Goal: Task Accomplishment & Management: Manage account settings

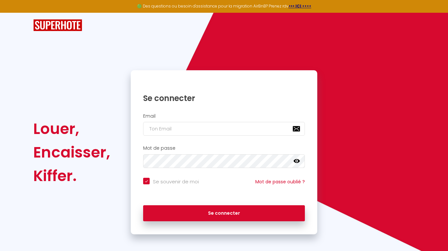
click at [206, 134] on input "email" at bounding box center [224, 129] width 162 height 14
click at [189, 135] on input "email" at bounding box center [224, 129] width 162 height 14
type input "[EMAIL_ADDRESS][DOMAIN_NAME]"
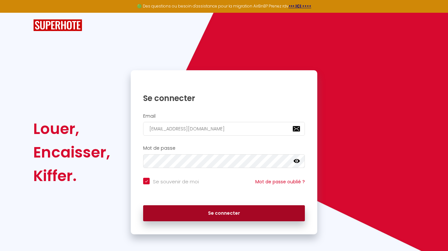
click at [190, 209] on button "Se connecter" at bounding box center [224, 213] width 162 height 16
checkbox input "true"
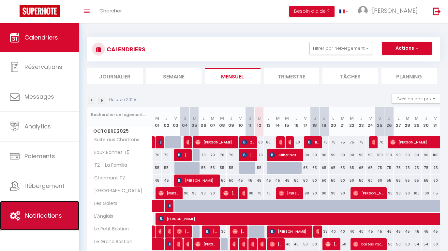
click at [43, 216] on span "Notifications" at bounding box center [43, 215] width 37 height 8
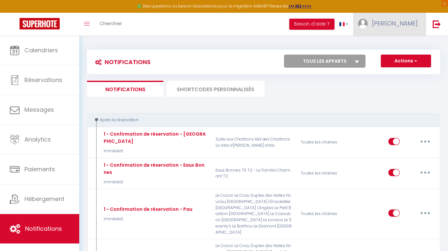
click at [394, 21] on span "[PERSON_NAME]" at bounding box center [395, 23] width 46 height 8
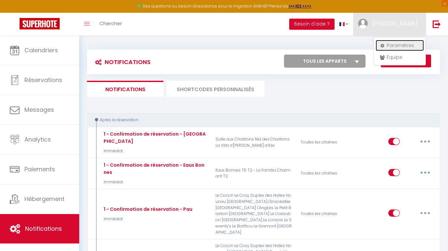
click at [392, 44] on link "Paramètres" at bounding box center [400, 45] width 48 height 11
select select "28"
select select "fr"
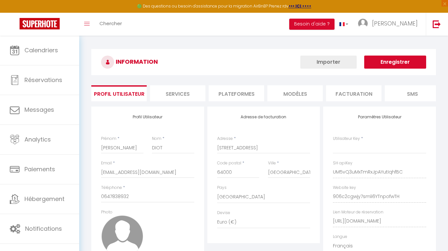
type input "UM5vQ3uMxTmRxJpAYutIqhfBC"
type input "906c2cgwjy7smli6YTnpofwTH"
type input "[URL][DOMAIN_NAME]"
select select "fr"
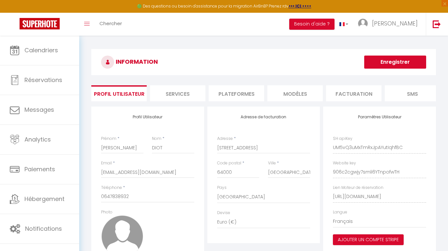
click at [224, 93] on li "Plateformes" at bounding box center [236, 93] width 55 height 16
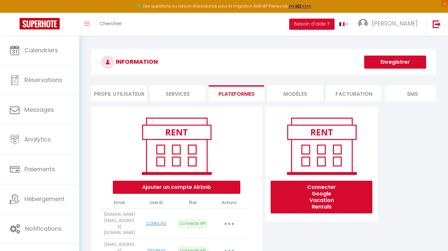
scroll to position [356, 0]
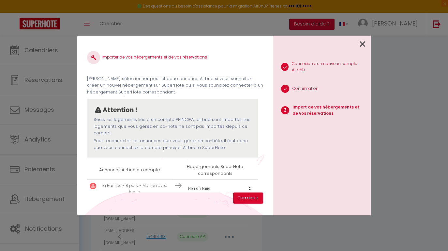
click at [221, 186] on select "Créer un nouvel hébergement Ne rien faire La [GEOGRAPHIC_DATA] L'Ensoleillée [G…" at bounding box center [220, 188] width 70 height 12
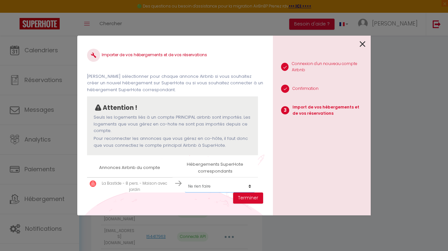
select select "create_new"
click at [185, 180] on select "Créer un nouvel hébergement Ne rien faire La [GEOGRAPHIC_DATA] L'Ensoleillée [G…" at bounding box center [220, 186] width 70 height 12
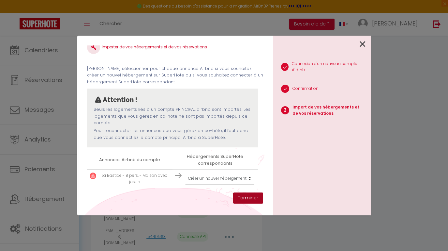
click at [250, 198] on button "Terminer" at bounding box center [248, 197] width 30 height 11
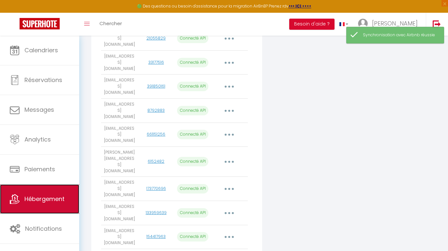
click at [49, 195] on span "Hébergement" at bounding box center [44, 198] width 40 height 8
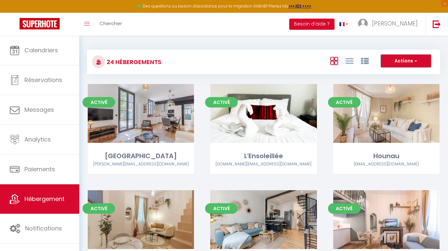
click at [403, 60] on button "Actions" at bounding box center [406, 60] width 50 height 13
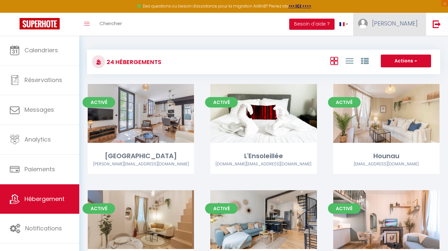
click at [410, 28] on link "[PERSON_NAME]" at bounding box center [389, 24] width 73 height 23
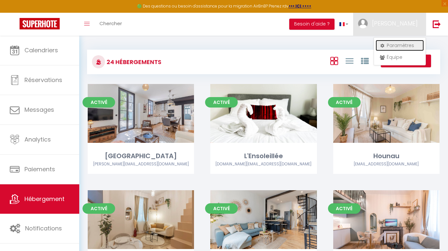
click at [390, 45] on link "Paramètres" at bounding box center [400, 45] width 48 height 11
select select "28"
select select "fr"
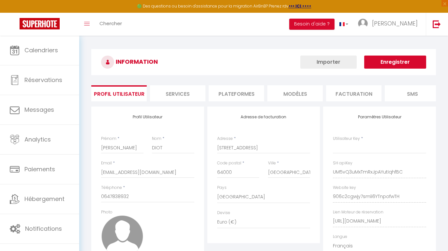
type input "UM5vQ3uMxTmRxJpAYutIqhfBC"
type input "906c2cgwjy7smli6YTnpofwTH"
type input "[URL][DOMAIN_NAME]"
select select "fr"
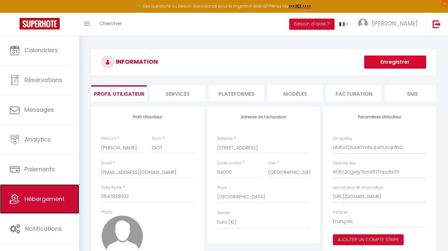
click at [56, 193] on link "Hébergement" at bounding box center [39, 198] width 79 height 29
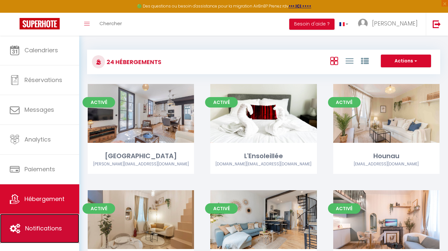
click at [41, 221] on link "Notifications" at bounding box center [39, 227] width 79 height 29
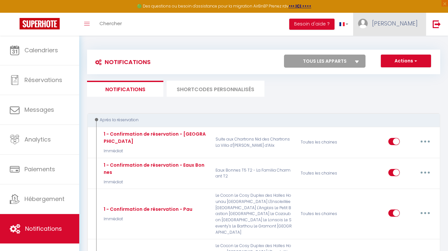
click at [397, 30] on link "[PERSON_NAME]" at bounding box center [389, 24] width 73 height 23
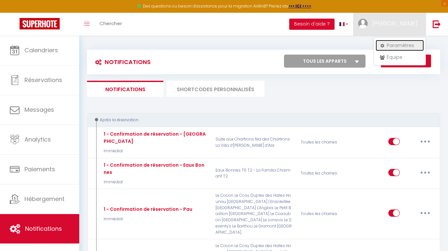
click at [394, 47] on link "Paramètres" at bounding box center [400, 45] width 48 height 11
select select "28"
select select "fr"
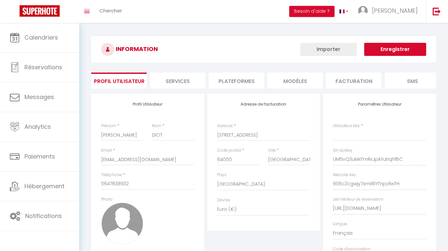
type input "UM5vQ3uMxTmRxJpAYutIqhfBC"
type input "906c2cgwjy7smli6YTnpofwTH"
type input "[URL][DOMAIN_NAME]"
select select "fr"
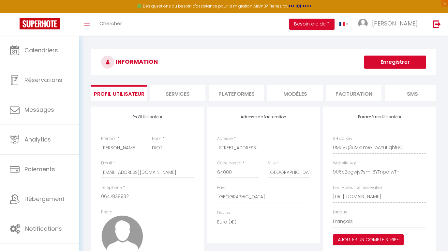
click at [233, 95] on li "Plateformes" at bounding box center [236, 93] width 55 height 16
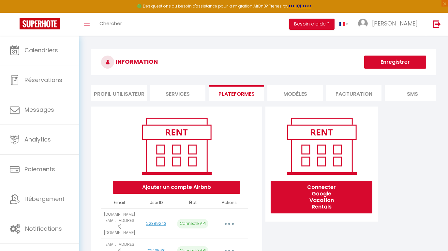
click at [229, 139] on div "Ajouter un compte Airbnb" at bounding box center [176, 153] width 119 height 79
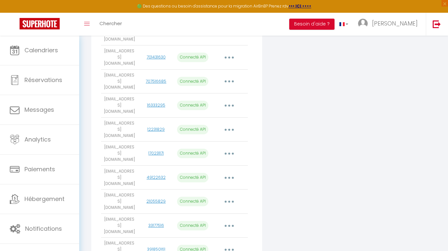
scroll to position [356, 0]
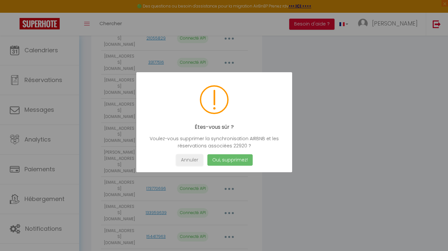
click at [218, 161] on button "Oui, supprimez!" at bounding box center [229, 159] width 45 height 11
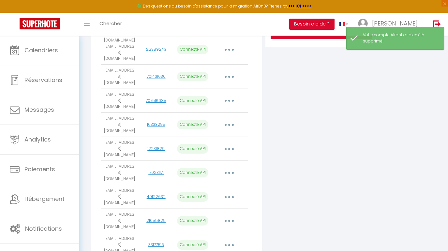
scroll to position [0, 0]
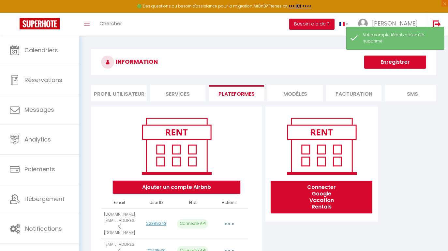
click at [182, 187] on button "Ajouter un compte Airbnb" at bounding box center [177, 186] width 128 height 13
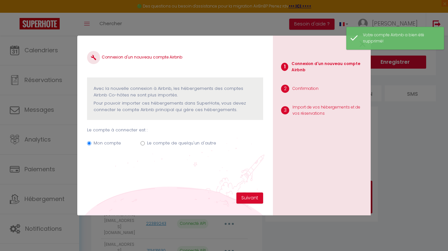
click at [141, 144] on input "Le compte de quelqu'un d'autre" at bounding box center [143, 143] width 4 height 4
radio input "true"
radio input "false"
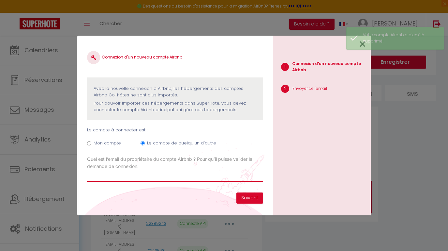
click at [198, 175] on input "Email connexion Airbnb" at bounding box center [175, 176] width 176 height 12
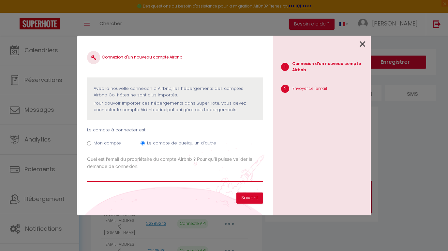
paste input "https://app.superhote.com/#/rentals"
type input "https://app.superhote.com/#/rentals"
click at [195, 174] on input "https://app.superhote.com/#/rentals" at bounding box center [175, 176] width 176 height 12
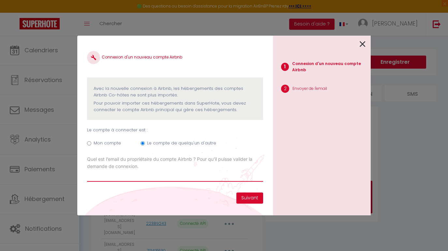
click at [145, 179] on input "Email connexion Airbnb" at bounding box center [175, 176] width 176 height 12
paste input "[PERSON_NAME][EMAIL_ADDRESS][DOMAIN_NAME]"
type input "[PERSON_NAME][EMAIL_ADDRESS][DOMAIN_NAME]"
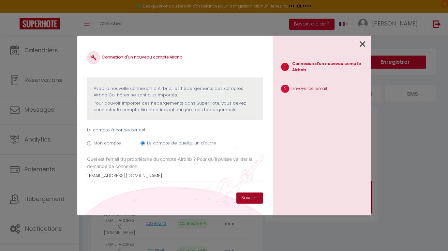
click at [245, 195] on button "Suivant" at bounding box center [249, 197] width 27 height 11
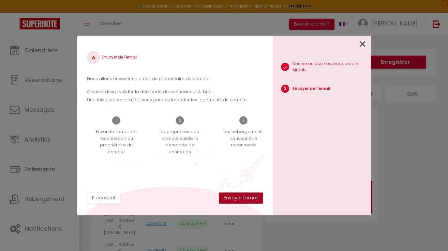
click at [249, 199] on button "Envoyer l'email" at bounding box center [241, 197] width 44 height 11
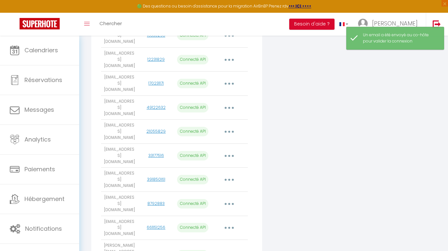
scroll to position [356, 0]
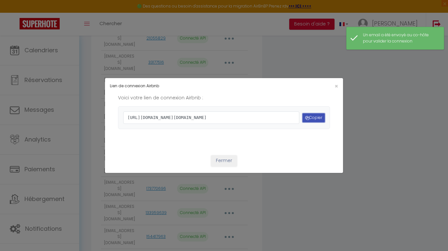
click at [308, 118] on icon "button" at bounding box center [307, 118] width 4 height 4
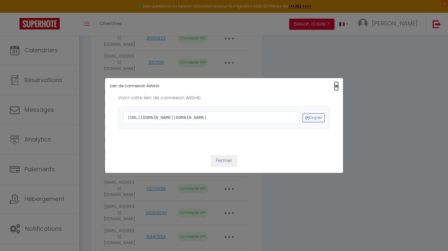
click at [338, 82] on span "×" at bounding box center [337, 86] width 4 height 8
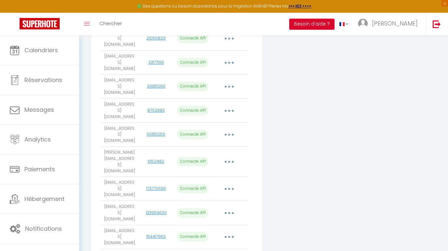
click at [323, 132] on div "Connecter Google Vacation Rentals" at bounding box center [322, 58] width 116 height 617
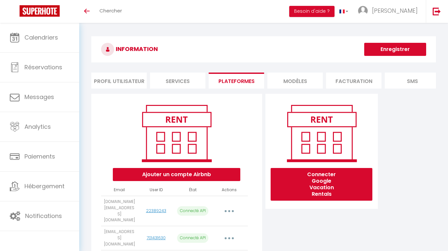
scroll to position [343, 0]
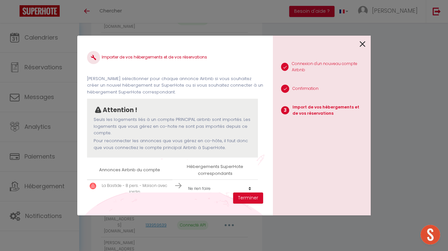
click at [202, 190] on select "Créer un nouvel hébergement Ne rien faire La [GEOGRAPHIC_DATA] L'Ensoleillée [G…" at bounding box center [220, 188] width 70 height 12
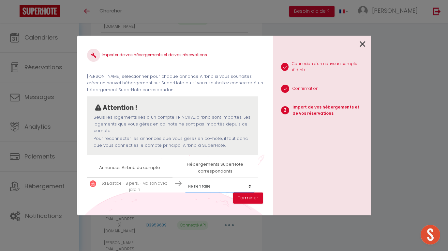
select select "create_new"
click at [185, 180] on select "Créer un nouvel hébergement Ne rien faire La [GEOGRAPHIC_DATA] L'Ensoleillée [G…" at bounding box center [220, 186] width 70 height 12
click at [241, 198] on button "Terminer" at bounding box center [248, 197] width 30 height 11
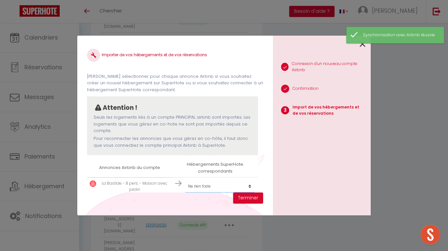
click at [210, 188] on select "Créer un nouvel hébergement Ne rien faire La [GEOGRAPHIC_DATA] L'Ensoleillée [G…" at bounding box center [220, 186] width 70 height 12
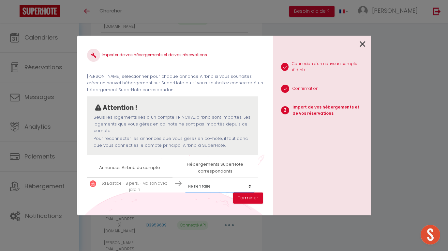
select select "create_new"
click at [185, 180] on select "Créer un nouvel hébergement Ne rien faire La [GEOGRAPHIC_DATA] L'Ensoleillée [G…" at bounding box center [220, 186] width 70 height 12
click at [244, 198] on button "Terminer" at bounding box center [248, 197] width 30 height 11
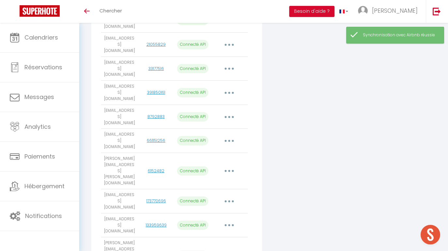
scroll to position [0, 0]
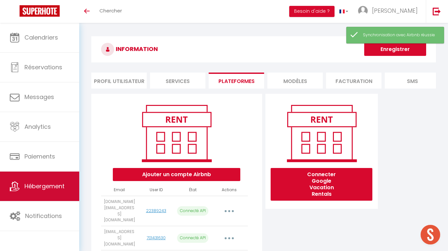
click at [39, 198] on link "Hébergement" at bounding box center [39, 185] width 79 height 29
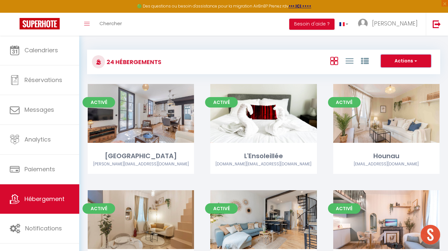
click at [393, 64] on button "Actions" at bounding box center [406, 60] width 50 height 13
click at [386, 73] on li "Créer un Hébergement" at bounding box center [401, 74] width 60 height 7
select select "3"
select select "2"
select select "1"
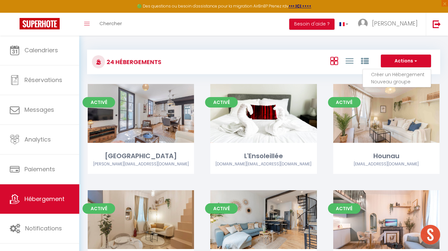
select select "1"
select select "28"
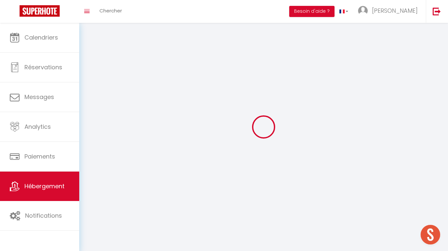
select select
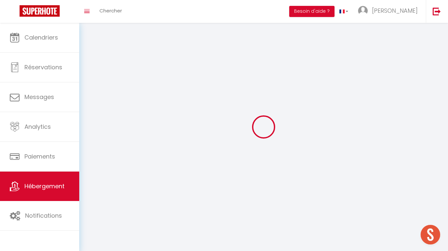
select select
checkbox input "false"
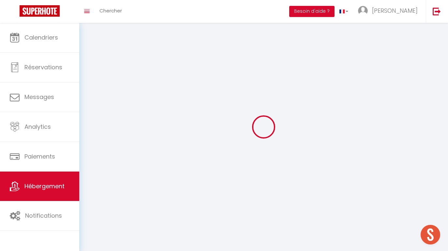
select select
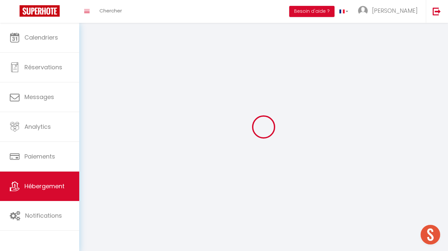
select select
checkbox input "false"
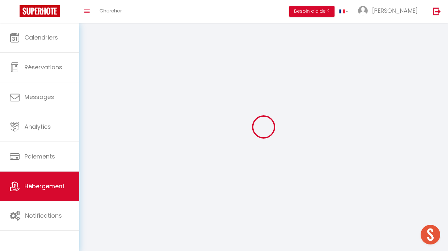
checkbox input "false"
select select
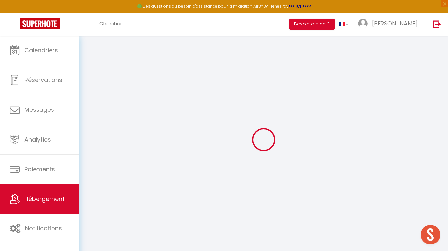
select select
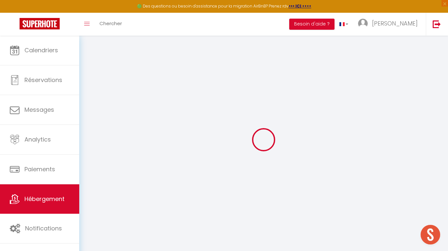
select select
checkbox input "false"
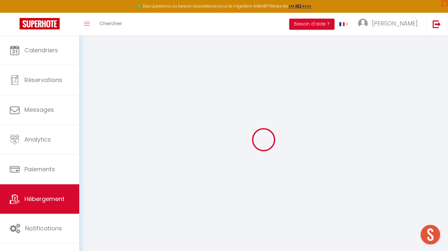
select select
checkbox input "false"
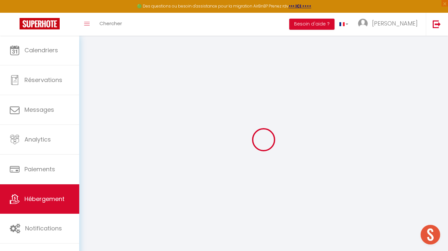
checkbox input "false"
select select
select select "15:00"
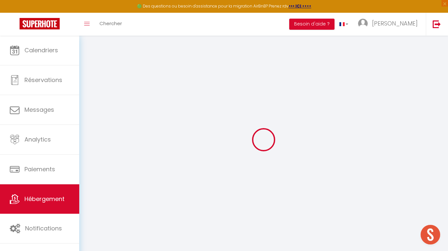
select select "23:45"
select select "11:00"
select select "30"
select select "120"
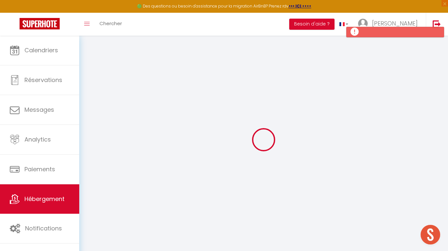
select select
checkbox input "false"
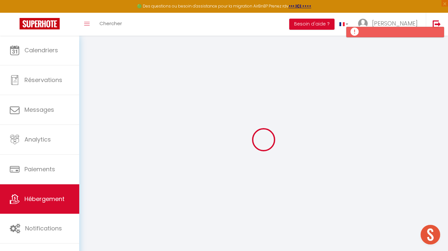
select select
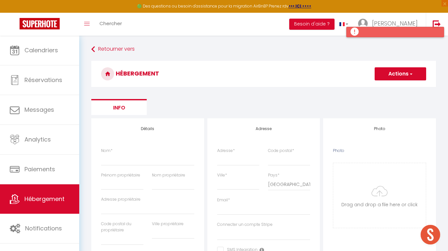
click at [354, 33] on div at bounding box center [395, 32] width 98 height 10
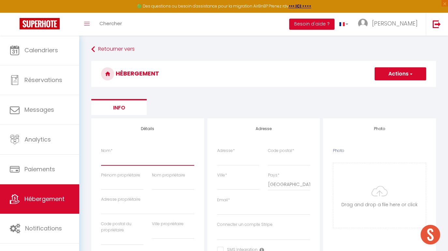
click at [126, 160] on input "Nom *" at bounding box center [147, 159] width 93 height 12
type input "L"
select select
checkbox input "false"
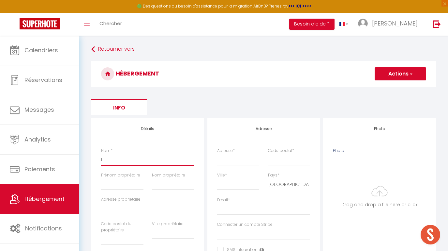
checkbox input "false"
select select
type input "LA"
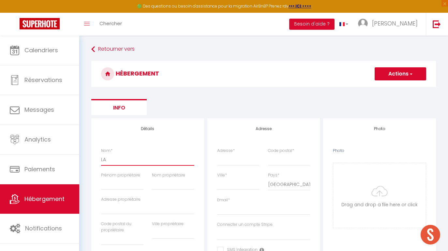
select select
checkbox input "false"
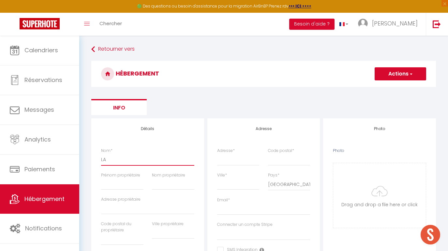
select select
type input "LA"
select select
checkbox input "false"
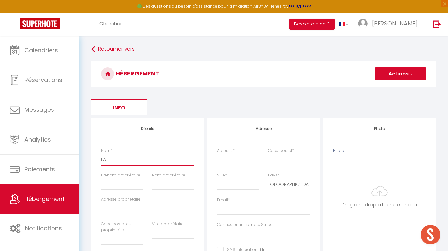
checkbox input "false"
select select
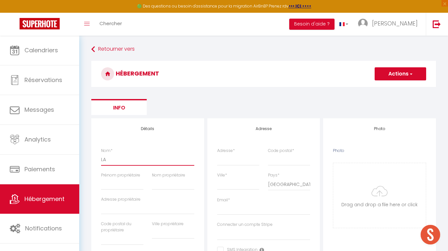
type input "LA B"
select select
checkbox input "false"
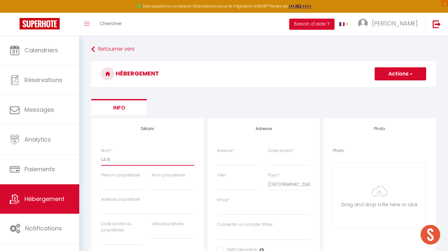
checkbox input "false"
select select
type input "LA Ba"
select select
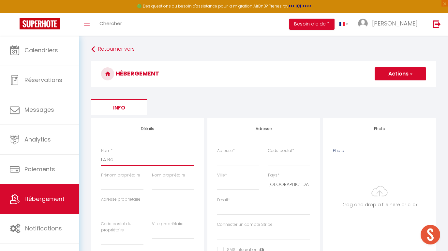
checkbox input "false"
select select
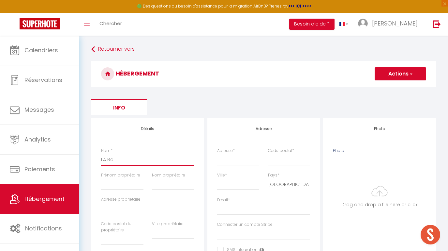
select select
type input "LA Bas"
select select
checkbox input "false"
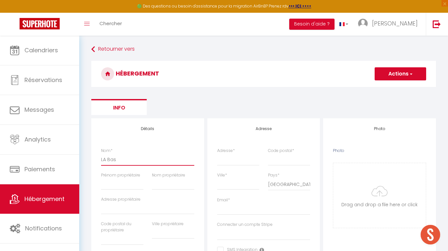
checkbox input "false"
select select
type input "[PERSON_NAME]"
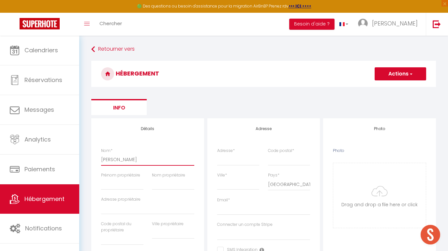
select select
checkbox input "false"
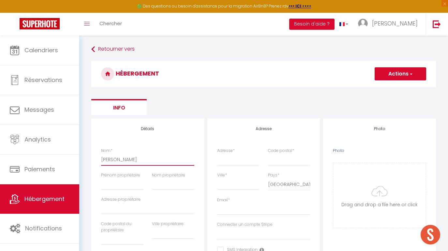
select select
type input "LA Basti"
select select
checkbox input "false"
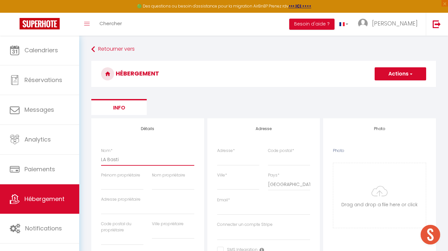
checkbox input "false"
select select
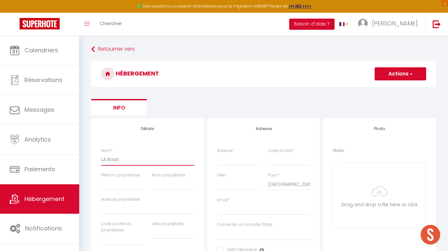
type input "LA Bastid"
select select
checkbox input "false"
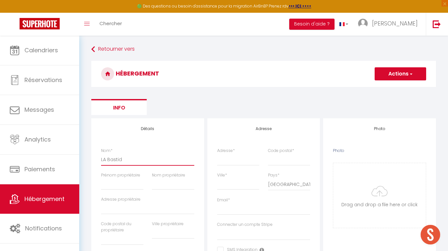
checkbox input "false"
select select
type input "LA Bastide"
select select
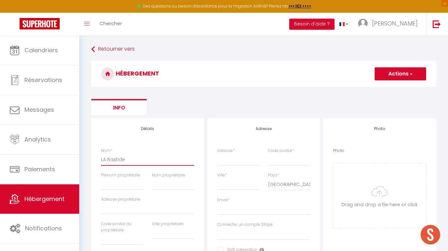
checkbox input "false"
select select
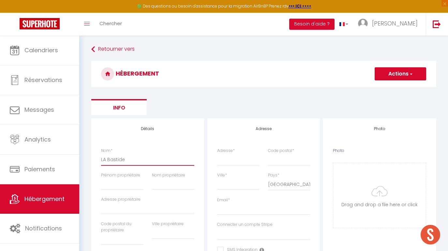
select select
click at [104, 161] on input "LA Bastide" at bounding box center [147, 159] width 93 height 12
click at [106, 161] on input "LA Bastide" at bounding box center [147, 159] width 93 height 12
type input "L Bastide"
select select
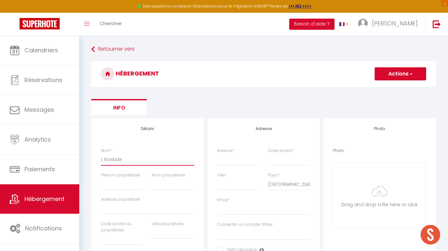
checkbox input "false"
select select
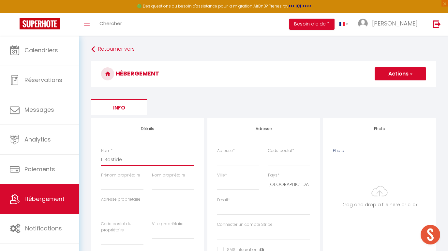
select select
type input "La Bastide"
select select
checkbox input "false"
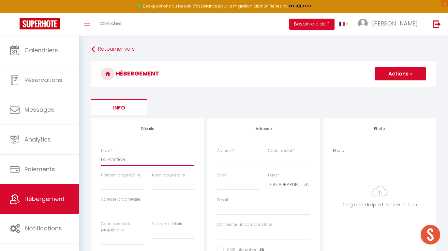
checkbox input "false"
select select
type input "La Bastide"
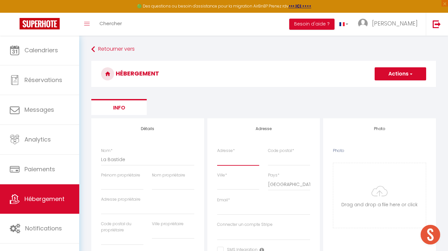
click at [221, 159] on input "Adresse *" at bounding box center [238, 159] width 42 height 12
click at [237, 160] on input "Adresse *" at bounding box center [238, 159] width 42 height 12
paste input "[STREET_ADDRESS]"
type input "[STREET_ADDRESS]"
select select
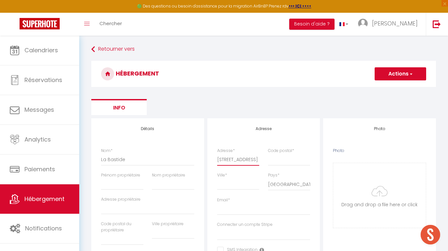
checkbox input "false"
select select
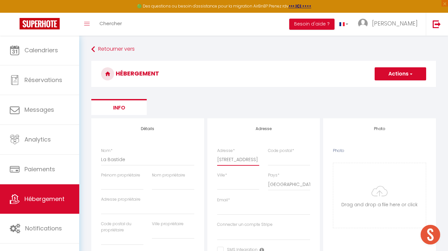
select select
click at [237, 158] on input "[STREET_ADDRESS]" at bounding box center [238, 159] width 42 height 12
type input "[STREET_ADDRESS]"
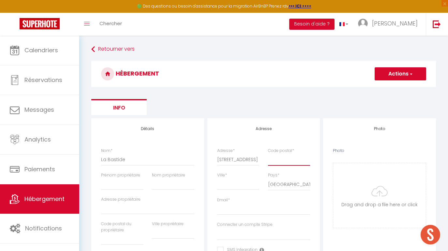
click at [275, 158] on input "Code postal *" at bounding box center [289, 159] width 42 height 12
paste input "64230"
type input "64230"
select select
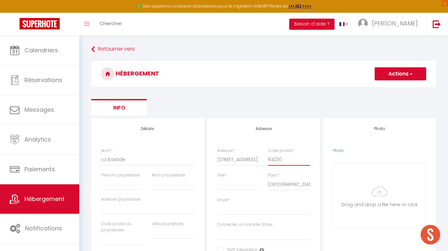
checkbox input "false"
select select
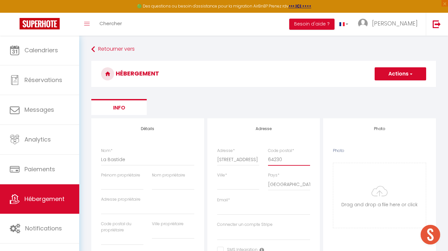
select select
type input "64230"
click at [251, 159] on input "[STREET_ADDRESS]" at bounding box center [238, 159] width 42 height 12
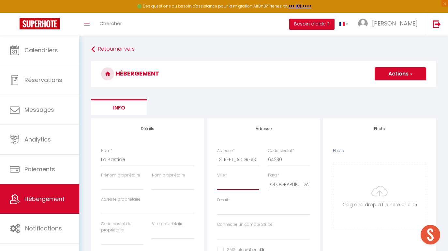
scroll to position [0, 0]
click at [241, 184] on input "Ville *" at bounding box center [238, 184] width 42 height 12
paste input "Lescar"
type input "Lescar"
select select
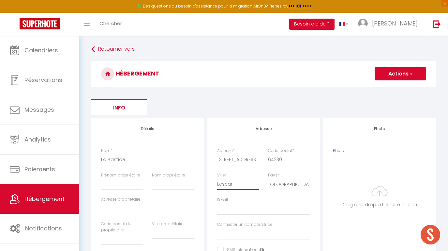
checkbox input "false"
select select
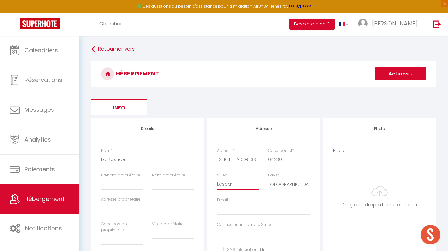
select select
type input "Lescar"
drag, startPoint x: 228, startPoint y: 160, endPoint x: 279, endPoint y: 160, distance: 50.9
click at [279, 160] on div "Adresse * [STREET_ADDRESS] Code postal * 64230" at bounding box center [264, 159] width 102 height 24
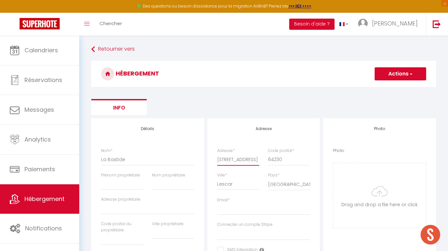
type input "[STREET_ADDRESS]"
select select
checkbox input "false"
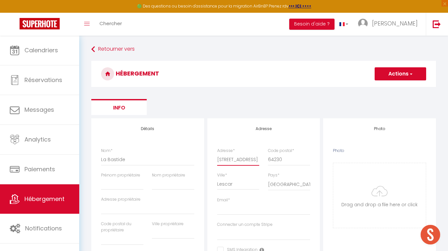
checkbox input "false"
select select
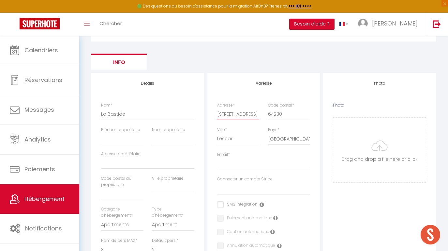
scroll to position [63, 0]
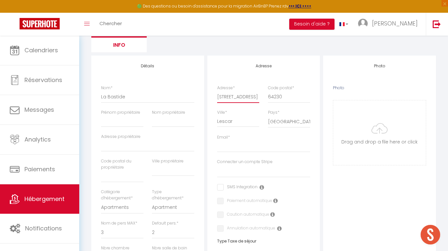
type input "[STREET_ADDRESS]"
click at [250, 148] on input "Email *" at bounding box center [263, 146] width 93 height 12
click at [233, 150] on input "Email *" at bounding box center [263, 146] width 93 height 12
paste input "[PERSON_NAME][EMAIL_ADDRESS][DOMAIN_NAME]"
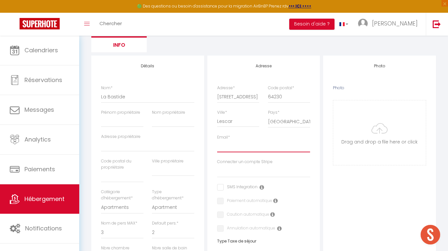
type input "[PERSON_NAME][EMAIL_ADDRESS][DOMAIN_NAME]"
select select
checkbox input "false"
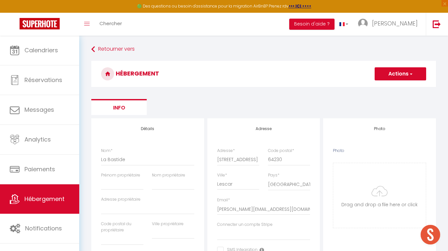
click at [385, 75] on button "Actions" at bounding box center [401, 73] width 52 height 13
click at [382, 84] on link "Enregistrer" at bounding box center [400, 88] width 52 height 8
click at [394, 77] on button "Actions" at bounding box center [401, 73] width 52 height 13
click at [393, 89] on input "Enregistrer" at bounding box center [393, 88] width 24 height 7
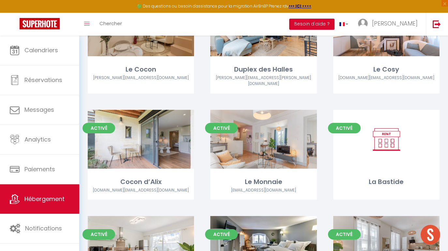
scroll to position [182, 0]
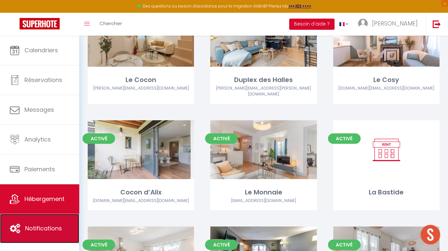
click at [29, 229] on span "Notifications" at bounding box center [43, 228] width 37 height 8
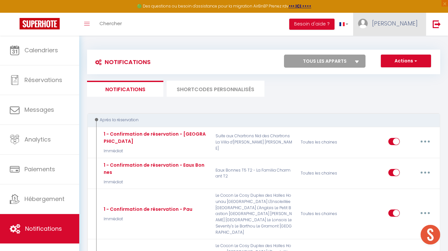
click at [397, 27] on span "[PERSON_NAME]" at bounding box center [395, 23] width 46 height 8
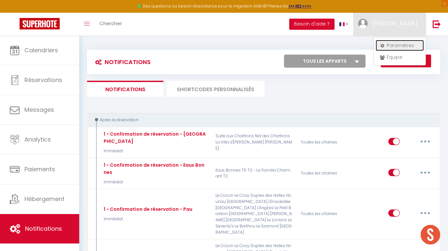
click at [394, 49] on link "Paramètres" at bounding box center [400, 45] width 48 height 11
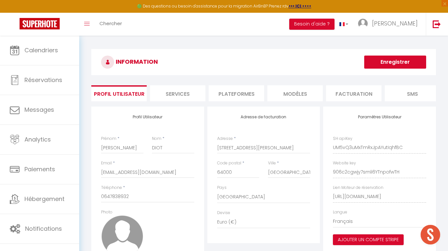
click at [241, 92] on li "Plateformes" at bounding box center [236, 93] width 55 height 16
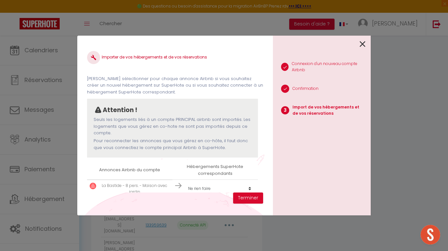
click at [220, 186] on select "Créer un nouvel hébergement Ne rien faire La [GEOGRAPHIC_DATA] L'Ensoleillée [G…" at bounding box center [220, 188] width 70 height 12
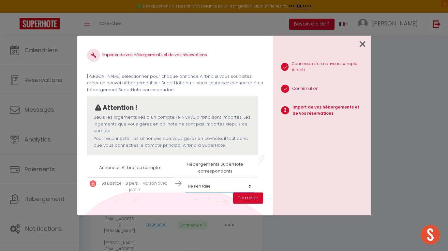
click at [185, 180] on select "Créer un nouvel hébergement Ne rien faire La [GEOGRAPHIC_DATA] L'Ensoleillée [G…" at bounding box center [220, 186] width 70 height 12
click at [243, 200] on button "Terminer" at bounding box center [248, 197] width 30 height 11
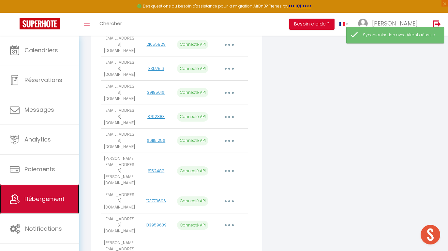
click at [47, 206] on link "Hébergement" at bounding box center [39, 198] width 79 height 29
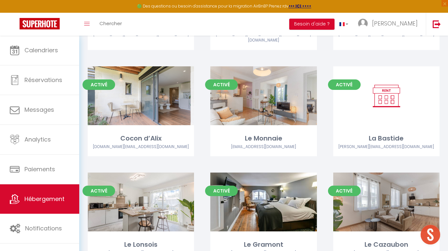
scroll to position [243, 0]
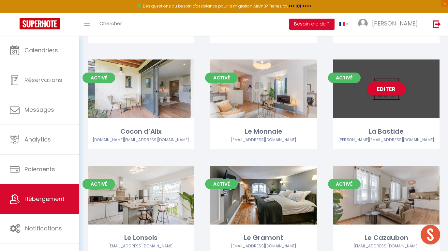
click at [370, 100] on div "Editer" at bounding box center [386, 88] width 106 height 59
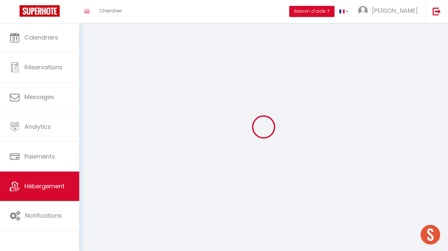
click at [384, 80] on div at bounding box center [263, 127] width 353 height 192
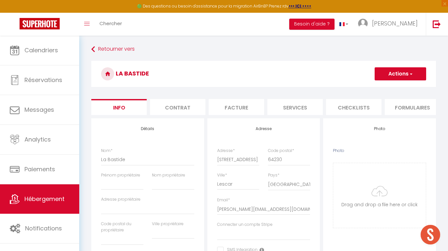
click at [409, 106] on li "Formulaires" at bounding box center [412, 107] width 55 height 16
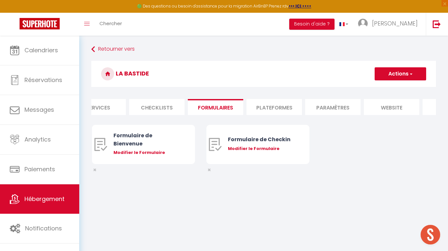
scroll to position [0, 210]
click at [259, 105] on li "Plateformes" at bounding box center [261, 107] width 55 height 16
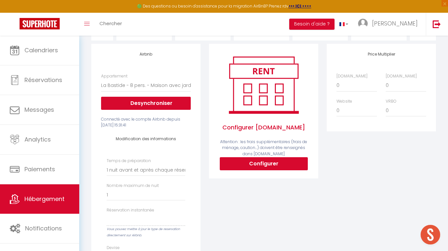
scroll to position [80, 0]
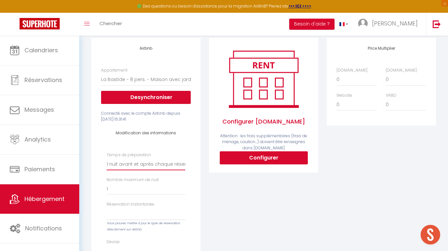
click at [159, 165] on select "Aucun 1 nuit avant et après chaque réservation 2 nuits avant et après chaque ré…" at bounding box center [146, 164] width 79 height 12
click at [107, 158] on select "Aucun 1 nuit avant et après chaque réservation 2 nuits avant et après chaque ré…" at bounding box center [146, 164] width 79 height 12
click at [163, 187] on input "1" at bounding box center [146, 189] width 79 height 12
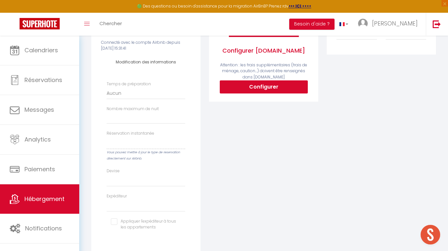
scroll to position [152, 0]
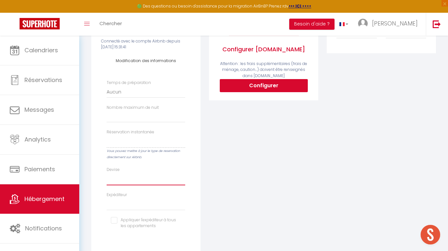
click at [161, 182] on select "United Arab Emirates dirham (AED) Argentine peso (ARS) Australian dollar (AUD) …" at bounding box center [146, 179] width 79 height 12
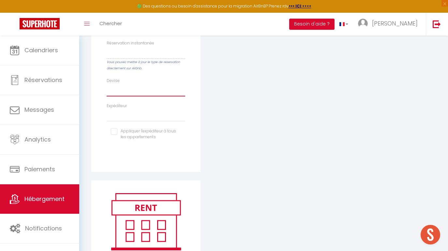
scroll to position [241, 0]
click at [116, 131] on input "checkbox" at bounding box center [146, 131] width 70 height 7
click at [117, 115] on select "[DOMAIN_NAME][EMAIL_ADDRESS][DOMAIN_NAME] [EMAIL_ADDRESS][DOMAIN_NAME] [EMAIL_A…" at bounding box center [146, 115] width 79 height 12
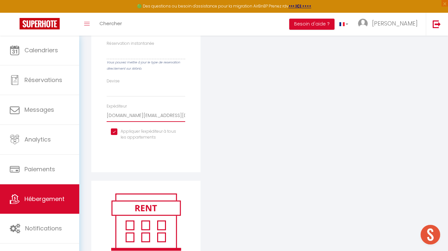
click at [107, 109] on select "[DOMAIN_NAME][EMAIL_ADDRESS][DOMAIN_NAME] [EMAIL_ADDRESS][DOMAIN_NAME] [EMAIL_A…" at bounding box center [146, 115] width 79 height 12
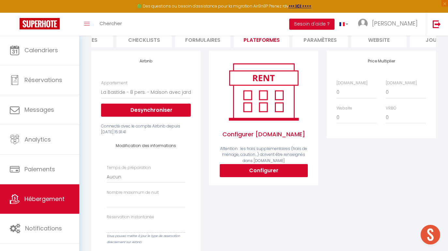
scroll to position [11, 0]
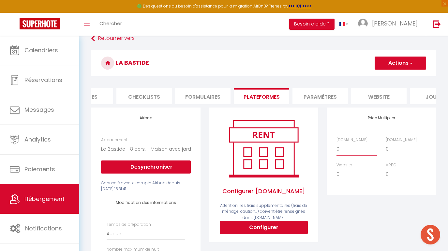
click at [350, 151] on select "0 + 1 % + 2 % + 3 % + 4 % + 5 % + 6 % + 7 % + 8 % + 9 %" at bounding box center [357, 149] width 40 height 12
click at [337, 143] on select "0 + 1 % + 2 % + 3 % + 4 % + 5 % + 6 % + 7 % + 8 % + 9 %" at bounding box center [357, 149] width 40 height 12
click at [395, 152] on select "0 + 1 % + 2 % + 3 % + 4 % + 5 % + 6 % + 7 % + 8 % + 9 %" at bounding box center [406, 149] width 40 height 12
click at [386, 143] on select "0 + 1 % + 2 % + 3 % + 4 % + 5 % + 6 % + 7 % + 8 % + 9 %" at bounding box center [406, 149] width 40 height 12
click at [396, 66] on button "Actions" at bounding box center [401, 62] width 52 height 13
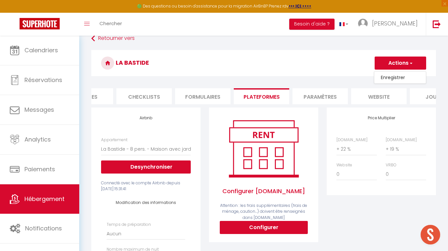
click at [394, 75] on link "Enregistrer" at bounding box center [400, 77] width 52 height 8
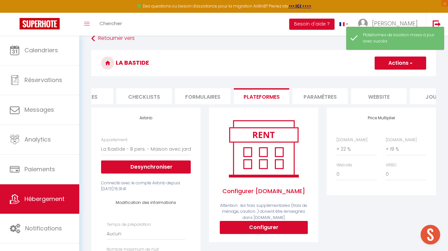
scroll to position [0, 0]
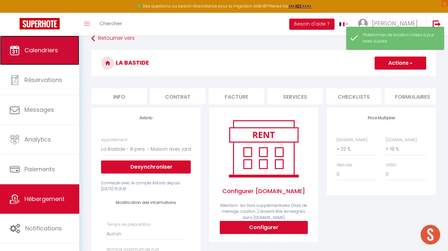
click at [36, 53] on span "Calendriers" at bounding box center [41, 50] width 34 height 8
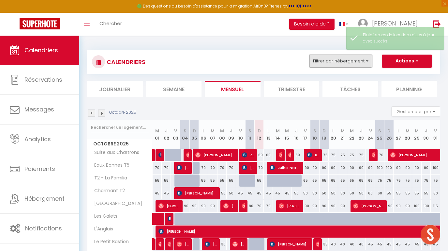
click at [340, 61] on button "Filtrer par hébergement" at bounding box center [341, 60] width 63 height 13
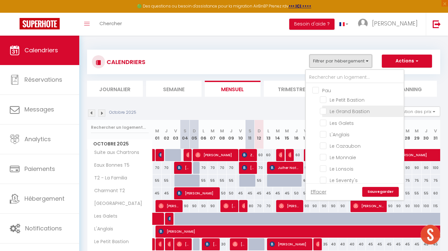
scroll to position [238, 0]
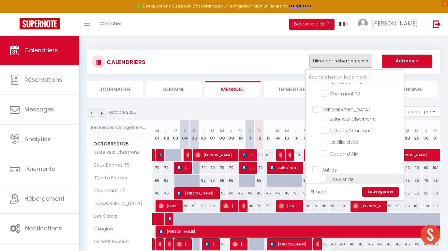
click at [325, 175] on input "La Bastide" at bounding box center [361, 178] width 82 height 7
click at [383, 193] on link "Sauvegarder" at bounding box center [380, 192] width 37 height 10
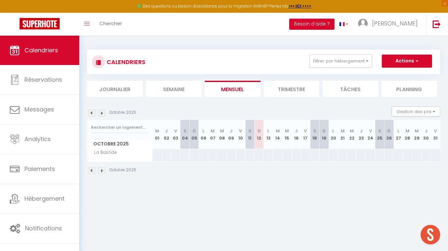
click at [101, 171] on img at bounding box center [101, 170] width 7 height 7
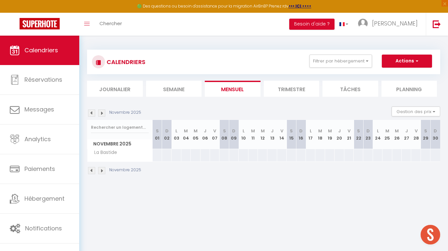
click at [101, 171] on img at bounding box center [101, 170] width 7 height 7
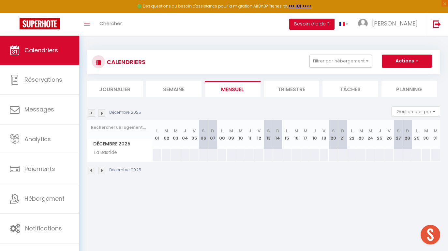
click at [93, 171] on img at bounding box center [91, 170] width 7 height 7
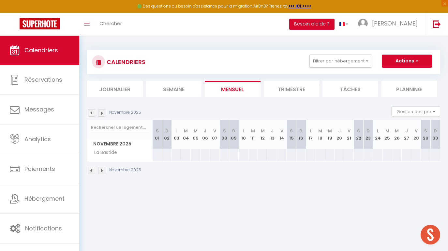
click at [93, 171] on img at bounding box center [91, 170] width 7 height 7
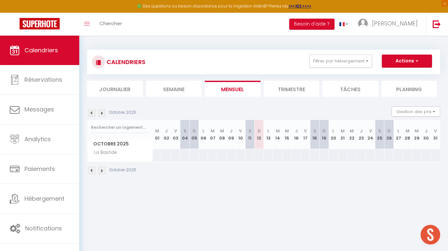
click at [260, 157] on div at bounding box center [258, 155] width 9 height 12
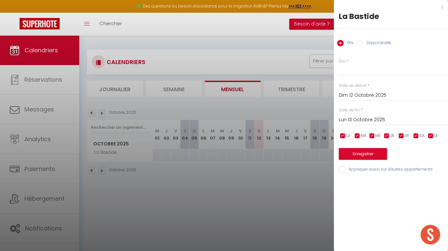
click at [359, 43] on input "Disponibilité" at bounding box center [360, 43] width 7 height 7
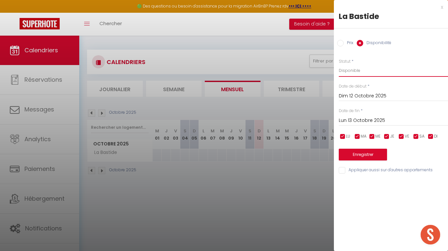
click at [355, 74] on select "Disponible Indisponible" at bounding box center [393, 70] width 109 height 12
click at [339, 64] on select "Disponible Indisponible" at bounding box center [393, 70] width 109 height 12
click at [354, 156] on button "Enregistrer" at bounding box center [363, 154] width 48 height 12
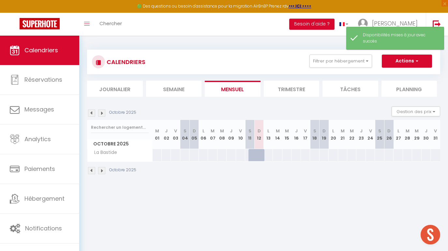
click at [269, 154] on div at bounding box center [268, 155] width 9 height 12
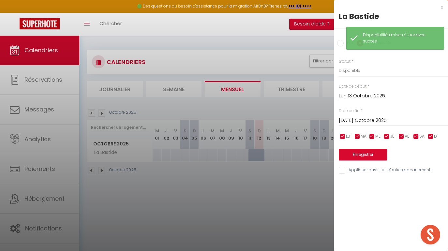
click at [341, 44] on input "Prix" at bounding box center [340, 43] width 7 height 7
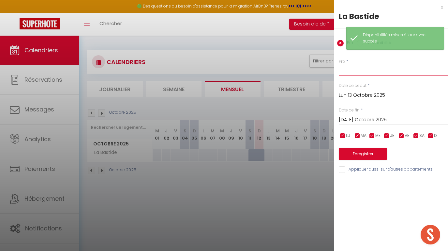
click at [351, 73] on input "Prix" at bounding box center [393, 70] width 109 height 12
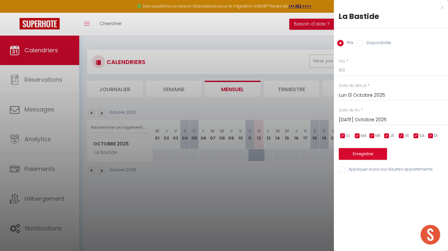
click at [383, 116] on input "[DATE] Octobre 2025" at bounding box center [393, 119] width 109 height 8
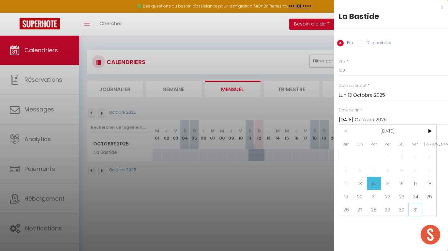
click at [413, 207] on span "31" at bounding box center [416, 209] width 14 height 13
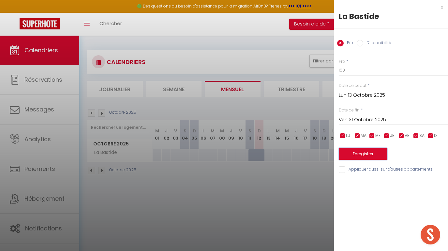
click at [372, 153] on button "Enregistrer" at bounding box center [363, 154] width 48 height 12
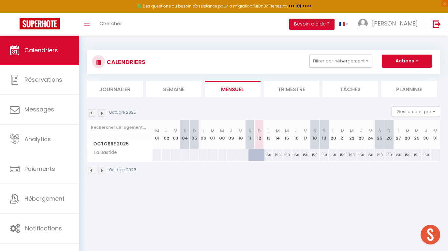
click at [268, 157] on div "150" at bounding box center [268, 155] width 9 height 12
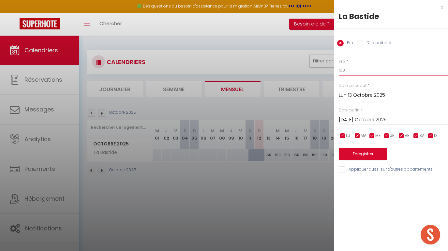
click at [351, 69] on input "150" at bounding box center [393, 70] width 109 height 12
click at [358, 158] on button "Enregistrer" at bounding box center [363, 154] width 48 height 12
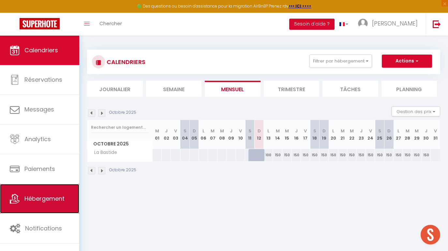
click at [38, 198] on span "Hébergement" at bounding box center [44, 198] width 40 height 8
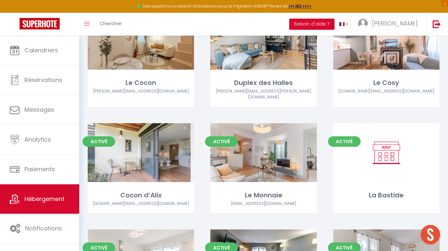
scroll to position [169, 0]
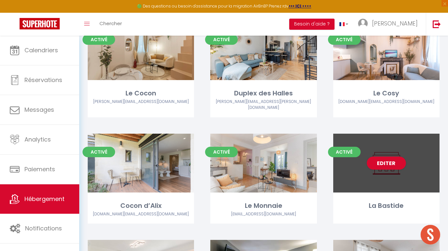
click at [370, 166] on div "Editer" at bounding box center [386, 162] width 106 height 59
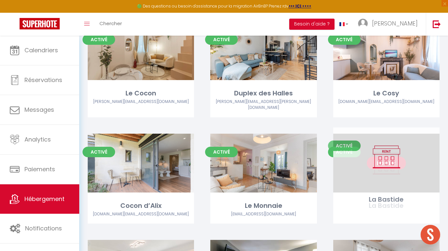
click at [380, 156] on link "Editer" at bounding box center [386, 162] width 39 height 13
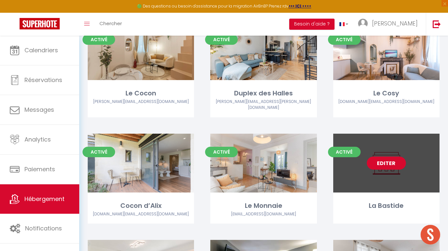
click at [391, 158] on link "Editer" at bounding box center [386, 162] width 39 height 13
click at [383, 159] on link "Editer" at bounding box center [386, 162] width 39 height 13
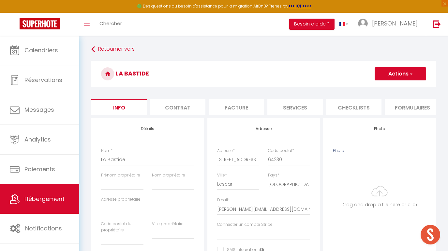
click at [417, 71] on button "Actions" at bounding box center [401, 73] width 52 height 13
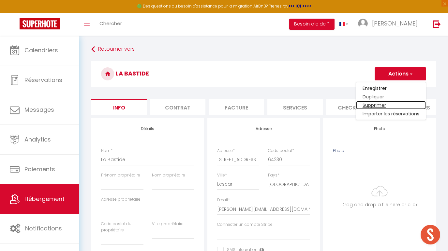
click at [381, 106] on link "Supprimer" at bounding box center [391, 105] width 70 height 8
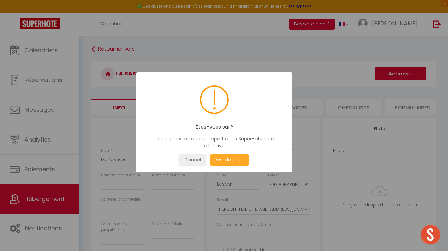
click at [227, 158] on button "Yes, delete it!" at bounding box center [229, 159] width 39 height 11
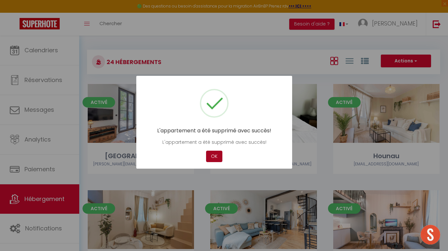
click at [216, 153] on button "OK" at bounding box center [214, 155] width 16 height 11
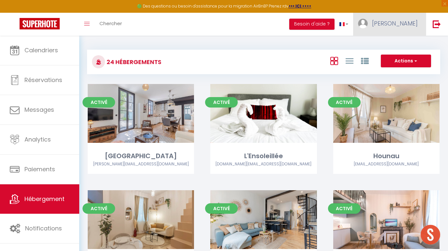
click at [407, 29] on link "[PERSON_NAME]" at bounding box center [389, 24] width 73 height 23
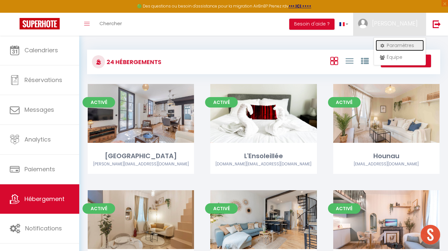
click at [391, 48] on link "Paramètres" at bounding box center [400, 45] width 48 height 11
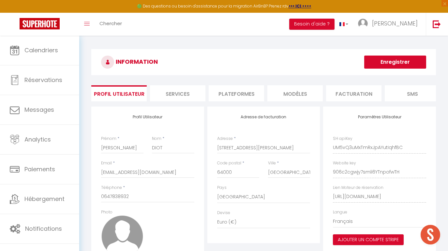
click at [229, 91] on li "Plateformes" at bounding box center [236, 93] width 55 height 16
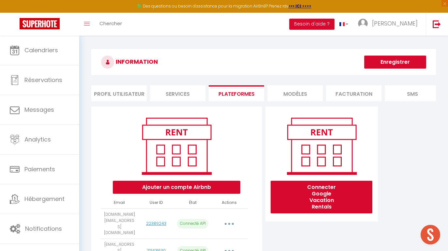
scroll to position [356, 0]
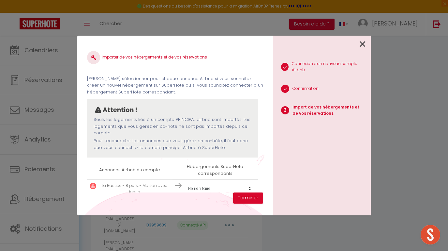
click at [207, 184] on select "Créer un nouvel hébergement Ne rien faire La [GEOGRAPHIC_DATA] L'Ensoleillée [G…" at bounding box center [220, 188] width 70 height 12
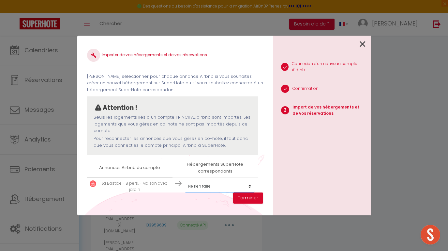
click at [185, 180] on select "Créer un nouvel hébergement Ne rien faire La [GEOGRAPHIC_DATA] L'Ensoleillée [G…" at bounding box center [220, 186] width 70 height 12
click at [248, 197] on button "Terminer" at bounding box center [248, 197] width 30 height 11
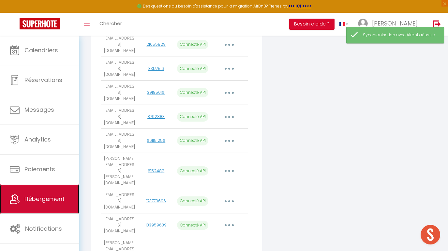
click at [36, 192] on link "Hébergement" at bounding box center [39, 198] width 79 height 29
